Goal: Navigation & Orientation: Go to known website

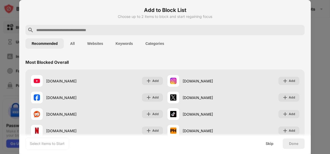
click at [167, 31] on input "text" at bounding box center [169, 30] width 267 height 6
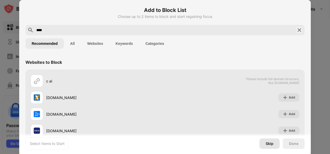
type input "****"
click at [274, 144] on div "Skip" at bounding box center [270, 144] width 20 height 10
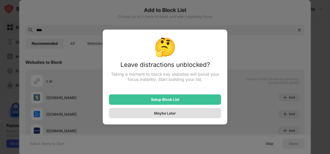
click at [190, 116] on div "Maybe Later" at bounding box center [165, 113] width 112 height 10
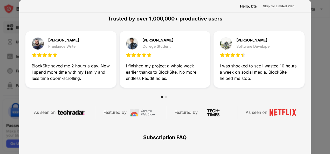
scroll to position [149, 0]
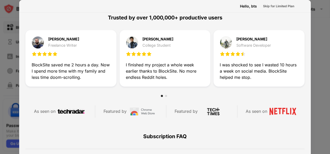
click at [169, 8] on div "Hello, bts Skip for Limited Plan" at bounding box center [165, 6] width 292 height 13
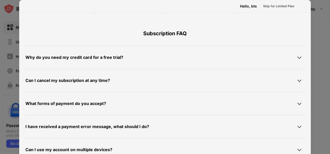
drag, startPoint x: 311, startPoint y: 111, endPoint x: 311, endPoint y: 123, distance: 12.2
click at [311, 123] on div at bounding box center [165, 77] width 330 height 154
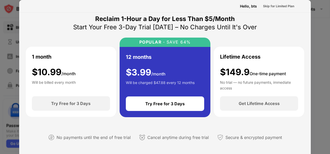
scroll to position [0, 0]
